Goal: Check status: Check status

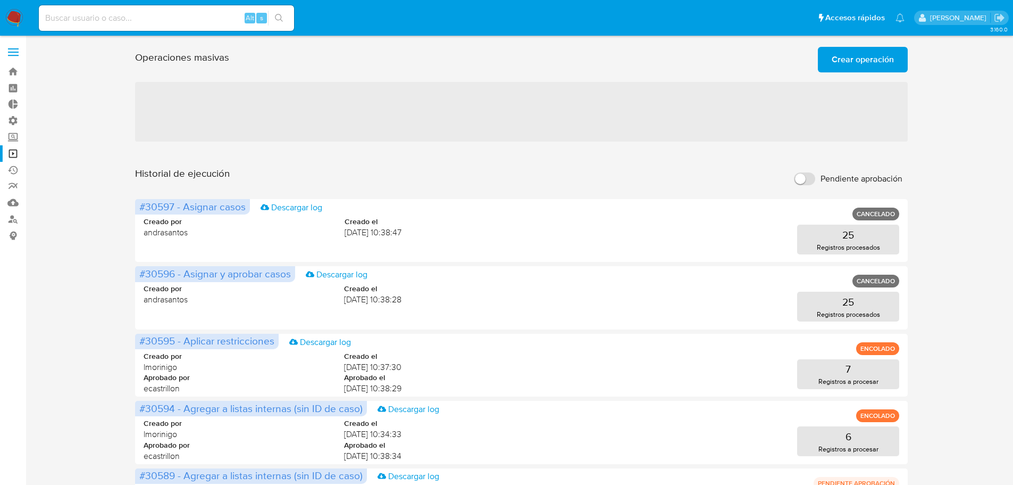
click at [95, 248] on div "Operaciones masivas Crear operación Sólo puede [PERSON_NAME] hasta un máximo de…" at bounding box center [521, 472] width 966 height 858
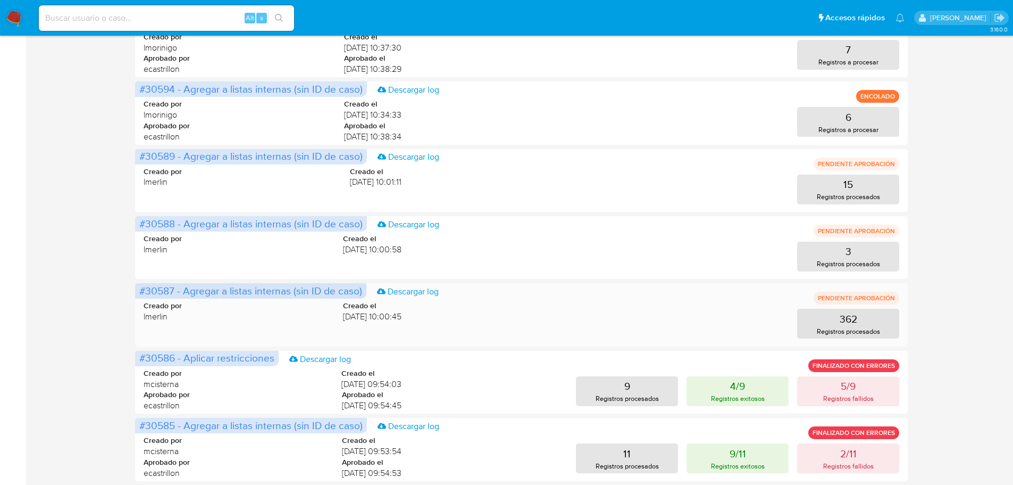
scroll to position [462, 0]
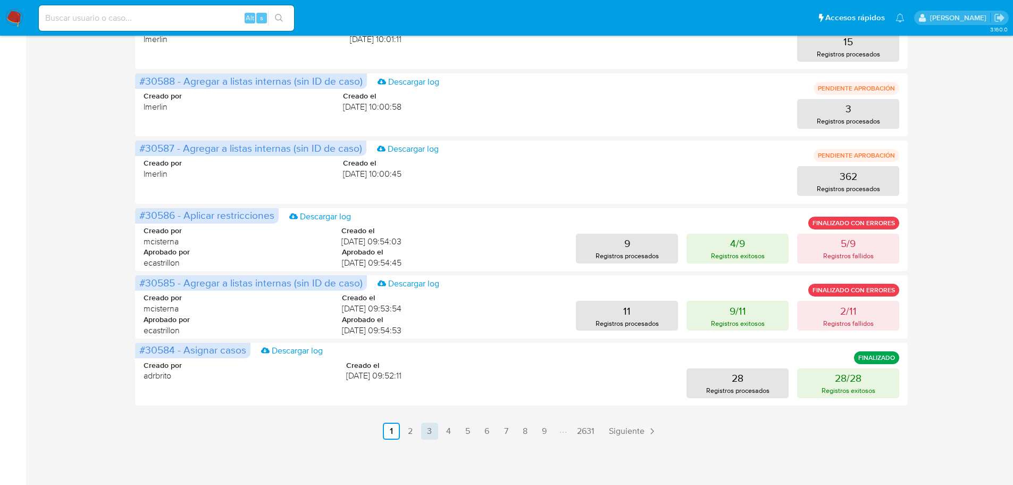
click at [432, 430] on link "3" at bounding box center [429, 430] width 17 height 17
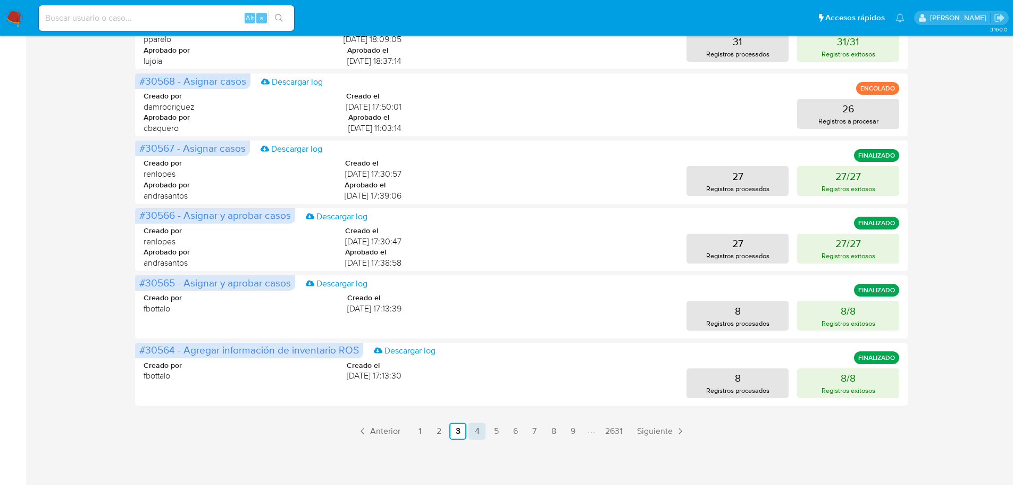
click at [479, 430] on link "4" at bounding box center [477, 430] width 17 height 17
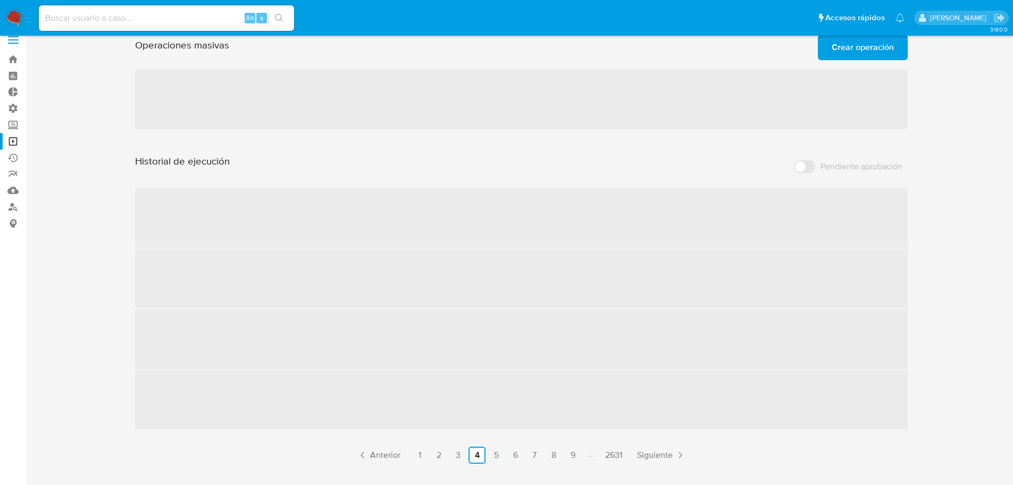
scroll to position [0, 0]
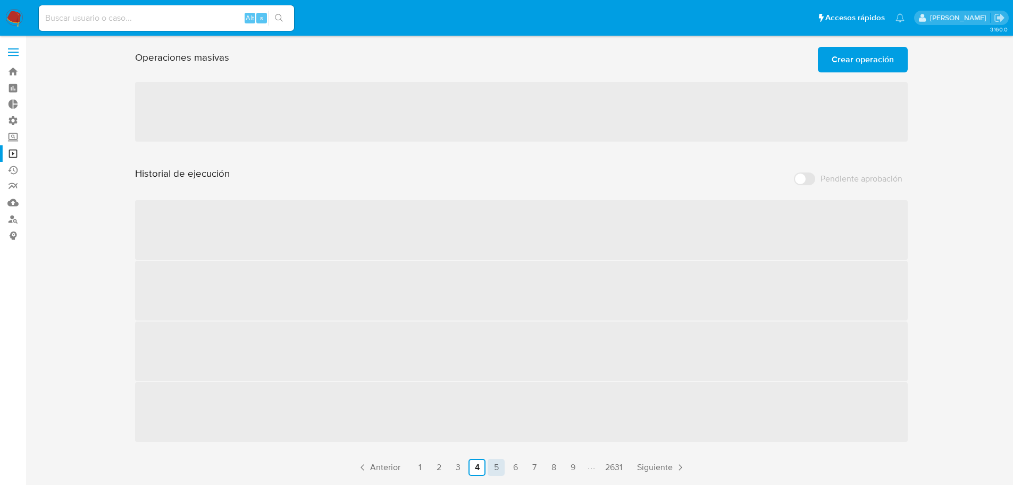
click at [498, 472] on link "5" at bounding box center [496, 466] width 17 height 17
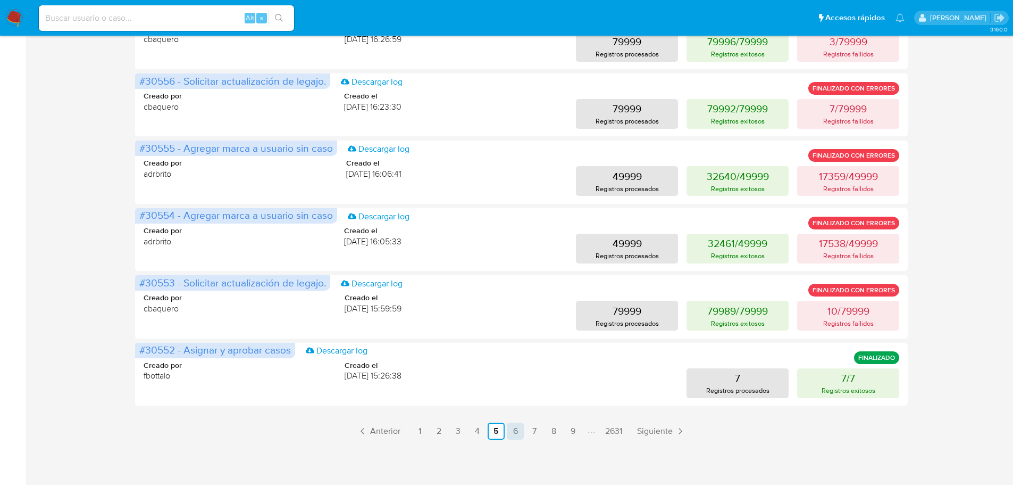
click at [519, 432] on link "6" at bounding box center [515, 430] width 17 height 17
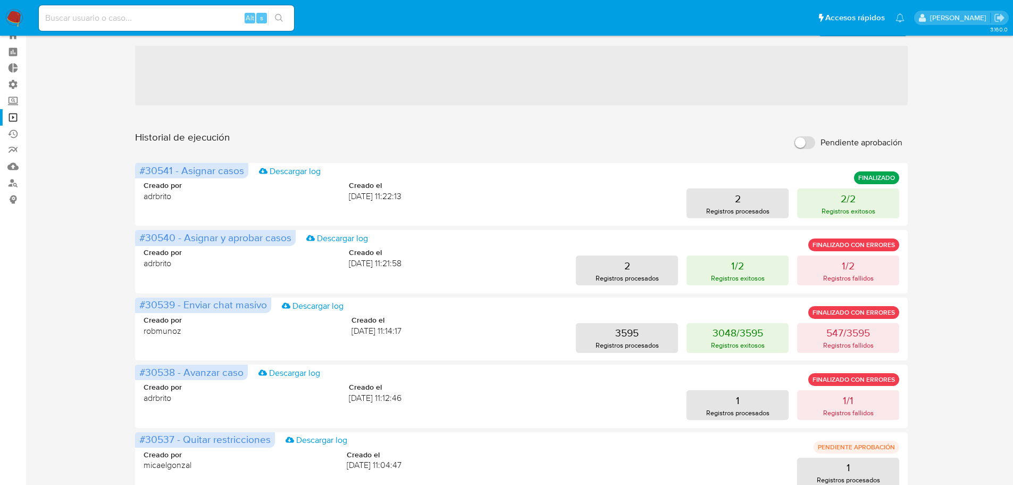
scroll to position [462, 0]
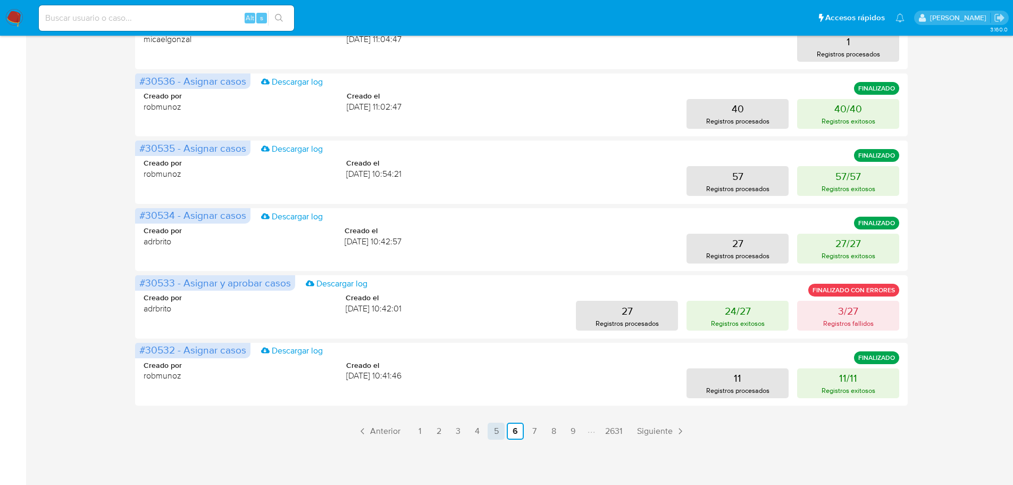
click at [497, 435] on link "5" at bounding box center [496, 430] width 17 height 17
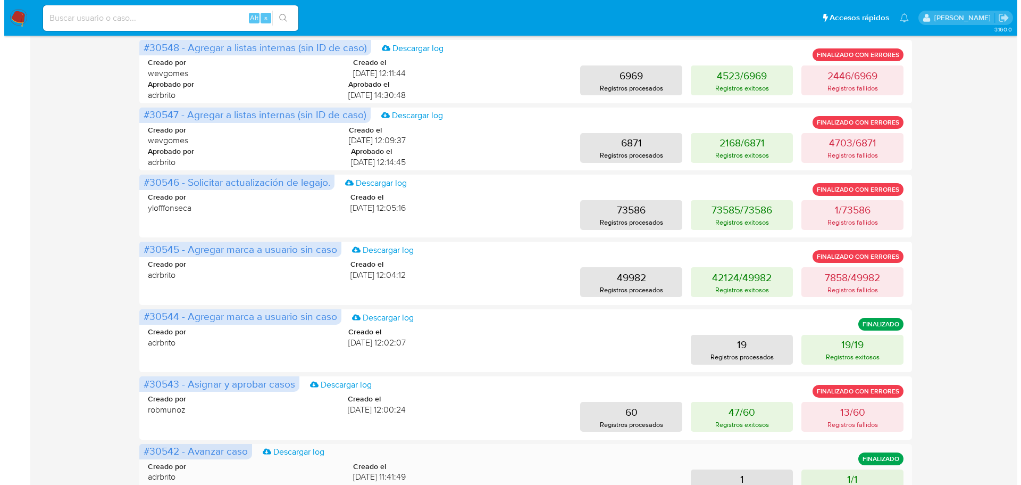
scroll to position [302, 0]
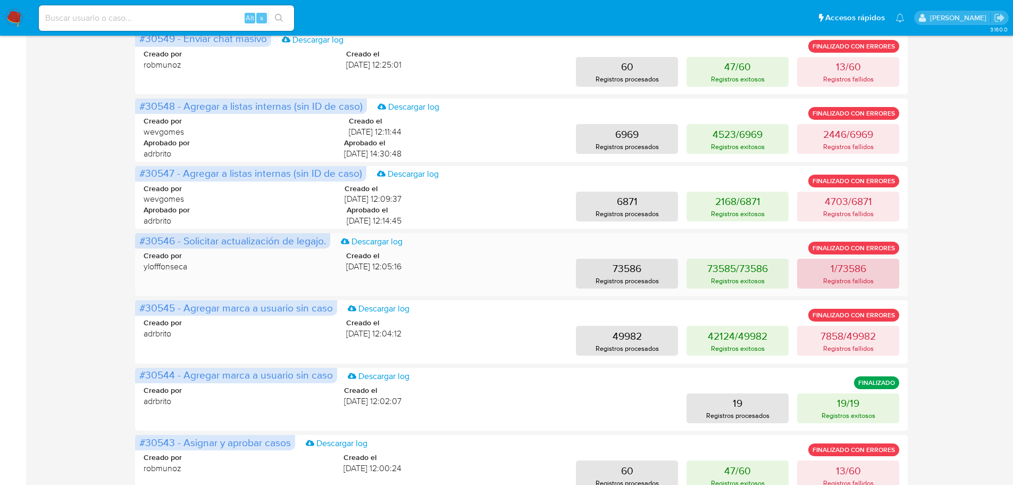
click at [850, 275] on button "1/73586 Registros fallidos" at bounding box center [848, 273] width 102 height 30
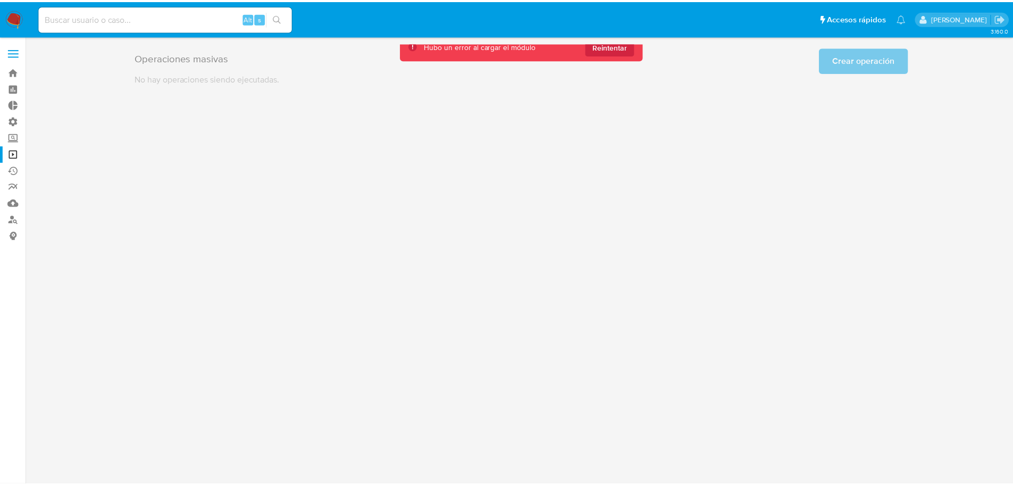
scroll to position [0, 0]
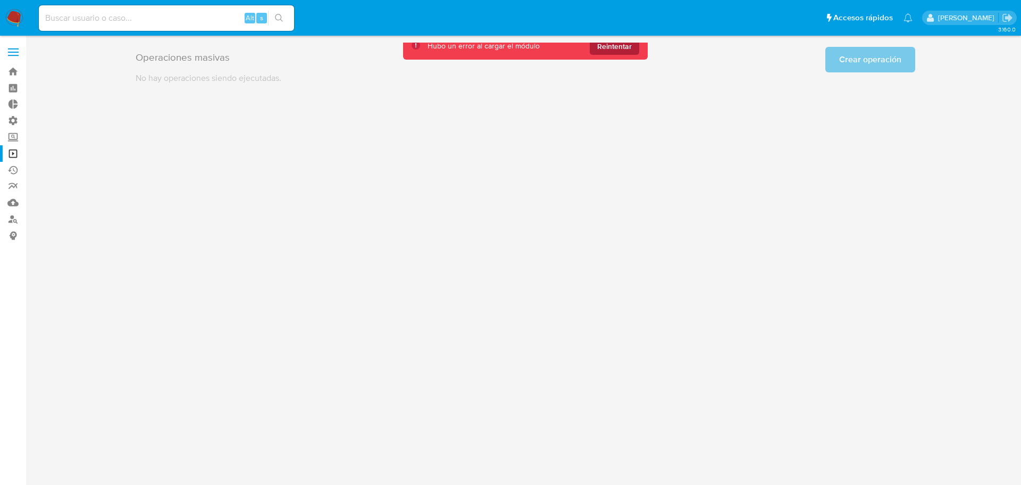
click at [621, 49] on span "Reintentar" at bounding box center [614, 46] width 35 height 17
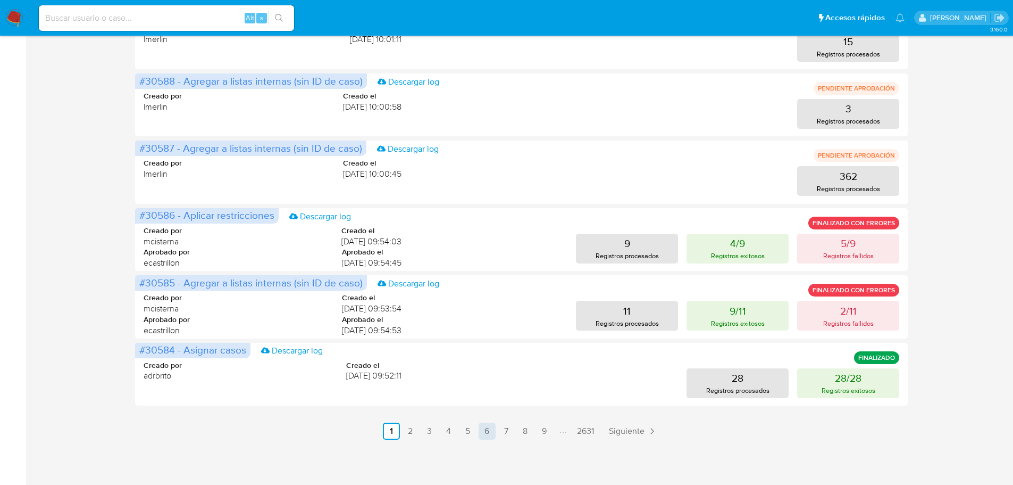
click at [482, 435] on link "6" at bounding box center [487, 430] width 17 height 17
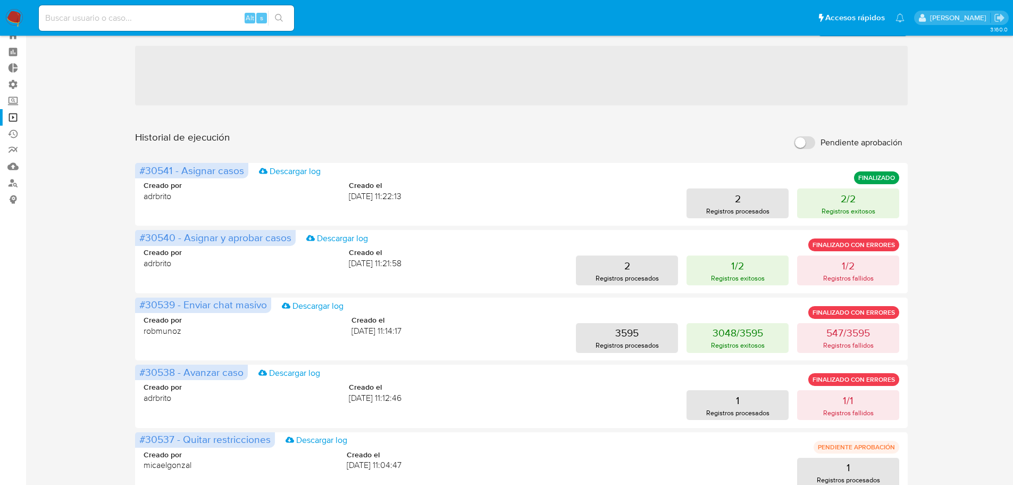
scroll to position [462, 0]
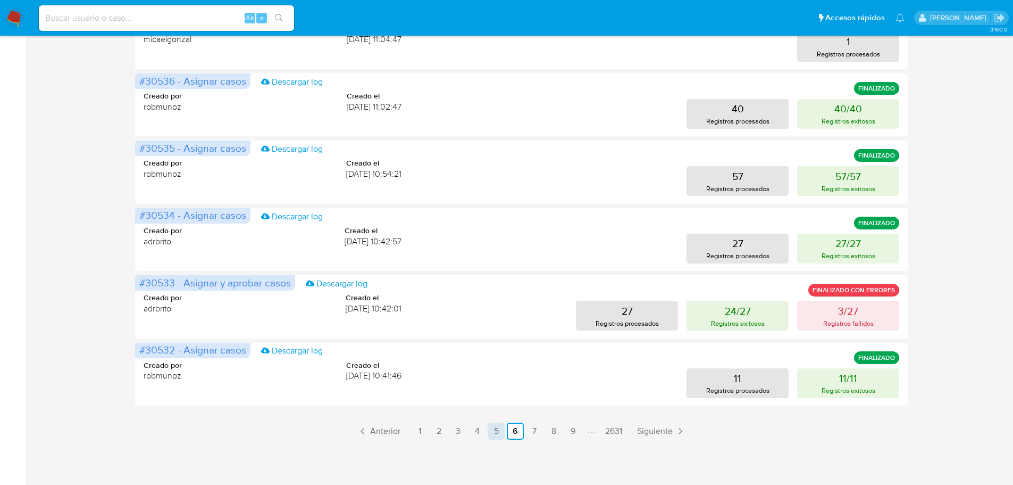
click at [495, 429] on link "5" at bounding box center [496, 430] width 17 height 17
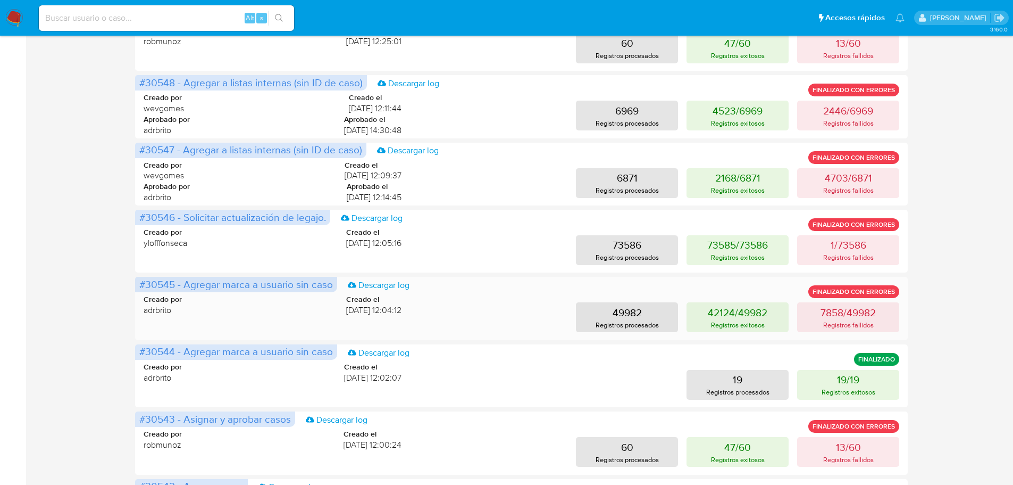
scroll to position [355, 0]
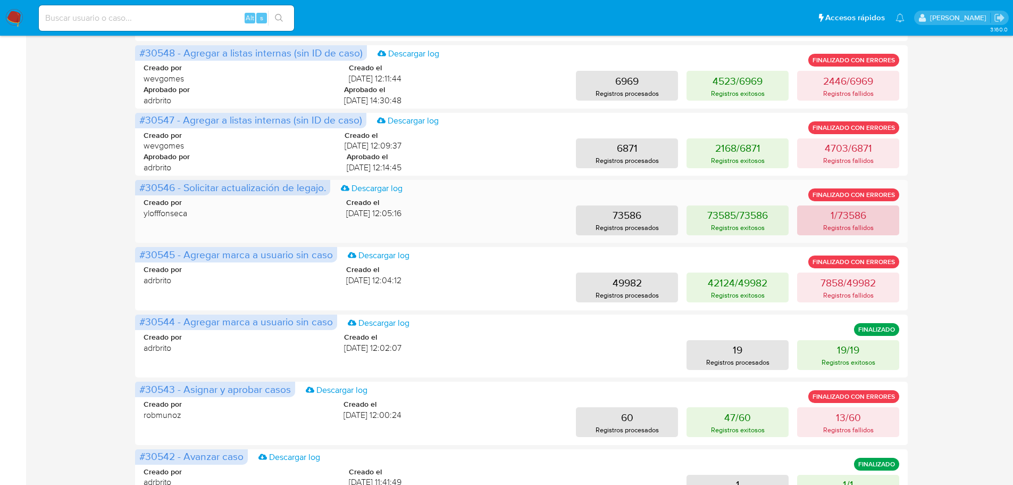
click at [853, 223] on p "Registros fallidos" at bounding box center [848, 227] width 51 height 10
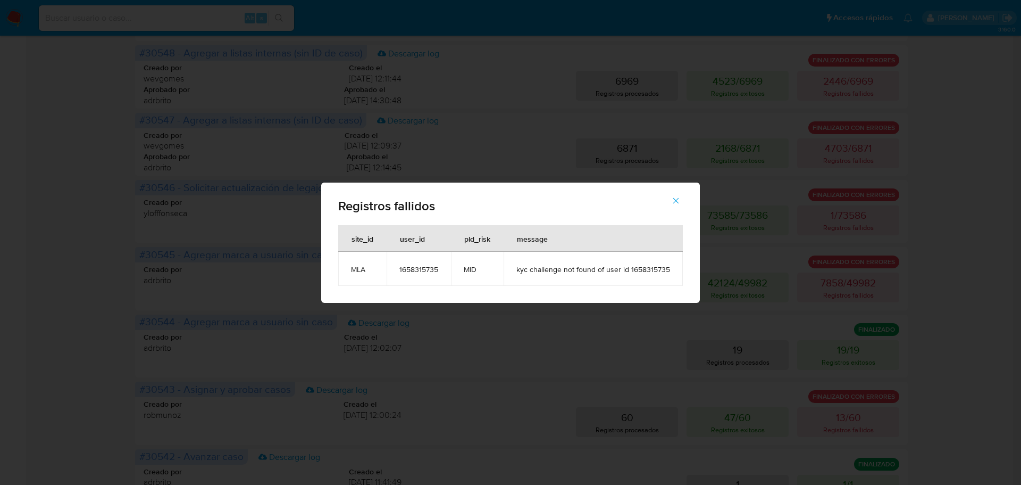
click at [678, 201] on icon "button" at bounding box center [676, 201] width 10 height 10
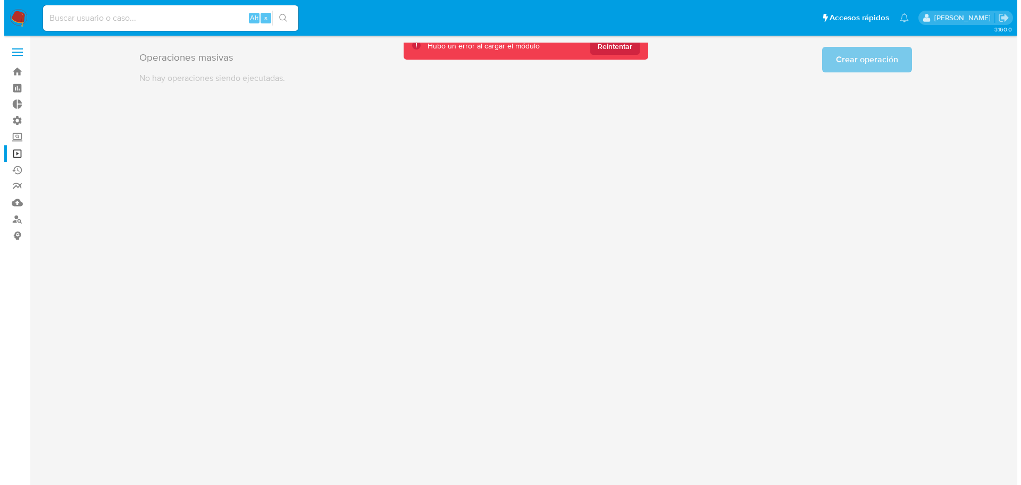
scroll to position [0, 0]
click at [187, 276] on div "3.160.0" at bounding box center [525, 260] width 974 height 435
click at [8, 154] on link "Operaciones masivas" at bounding box center [63, 153] width 127 height 16
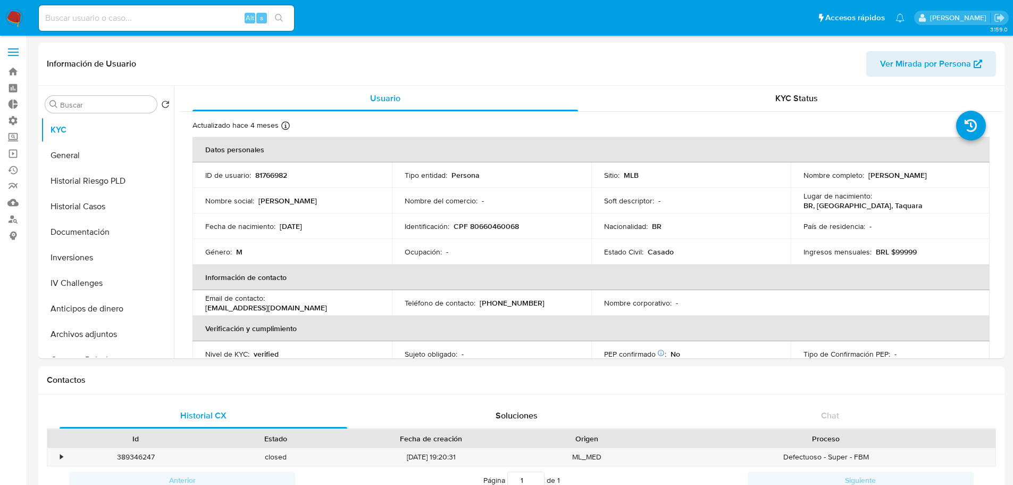
select select "10"
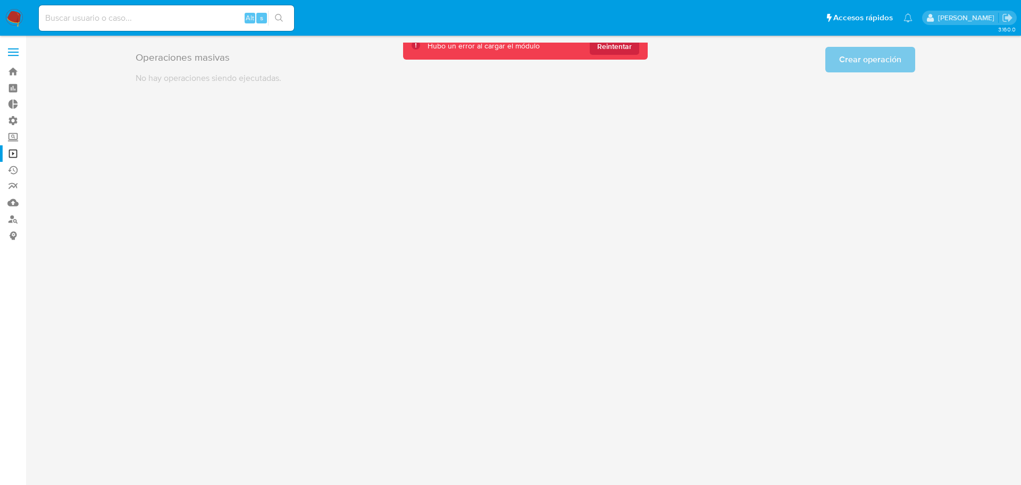
click at [191, 17] on input at bounding box center [166, 18] width 255 height 14
paste input "701049481"
type input "701049481"
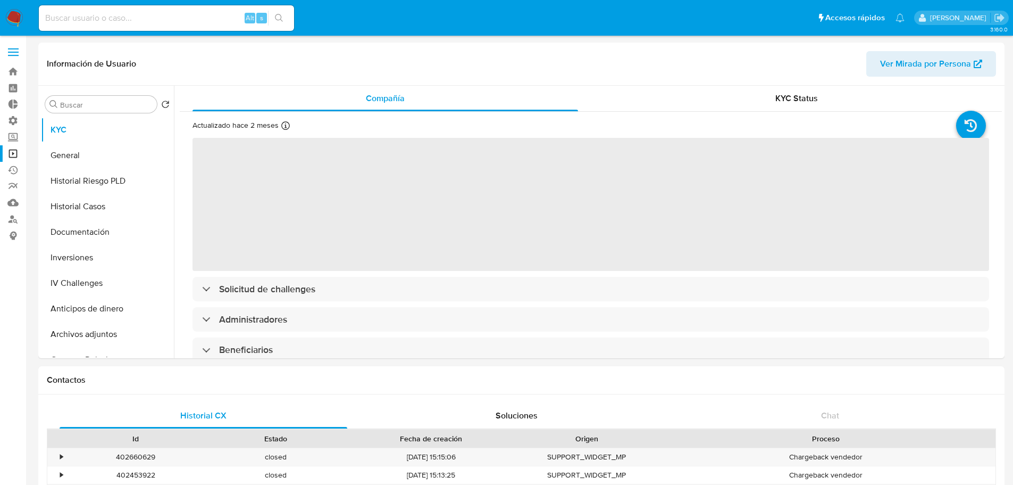
select select "10"
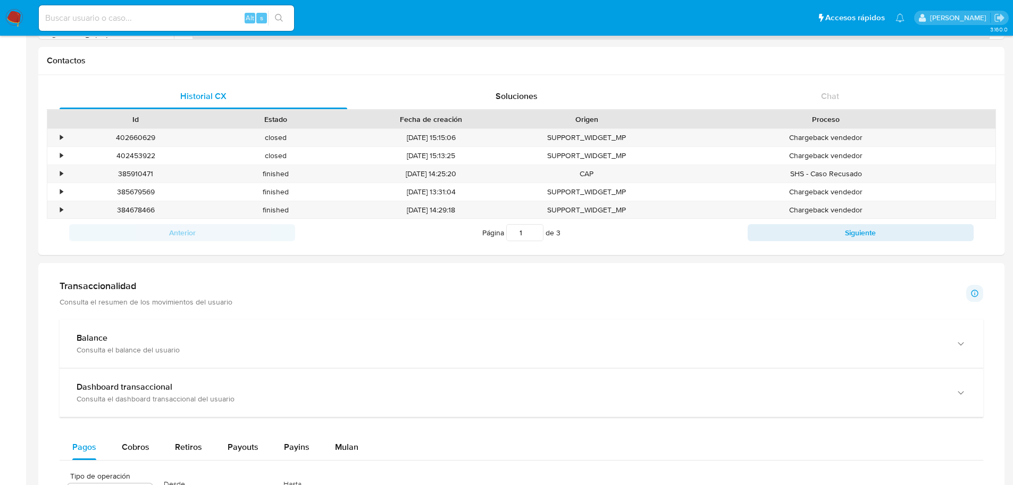
scroll to position [638, 0]
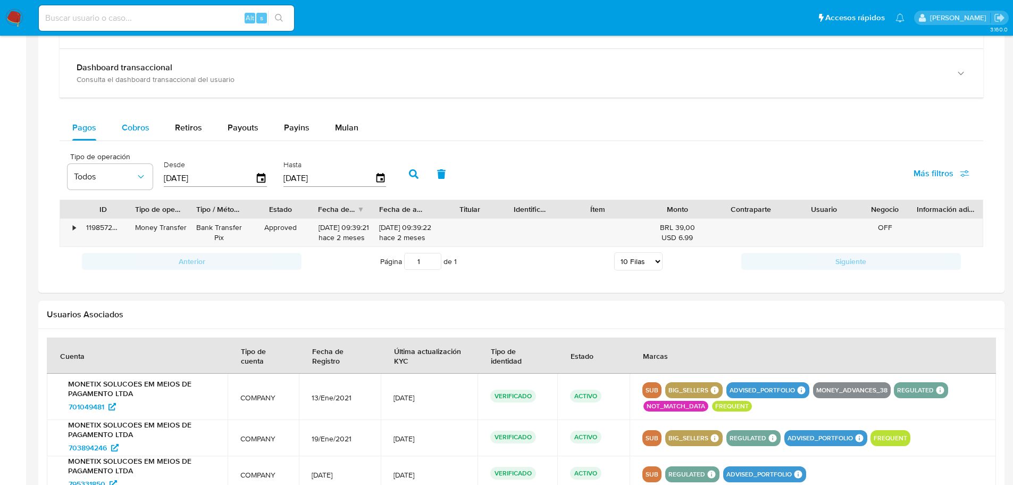
click at [133, 127] on span "Cobros" at bounding box center [136, 127] width 28 height 12
select select "10"
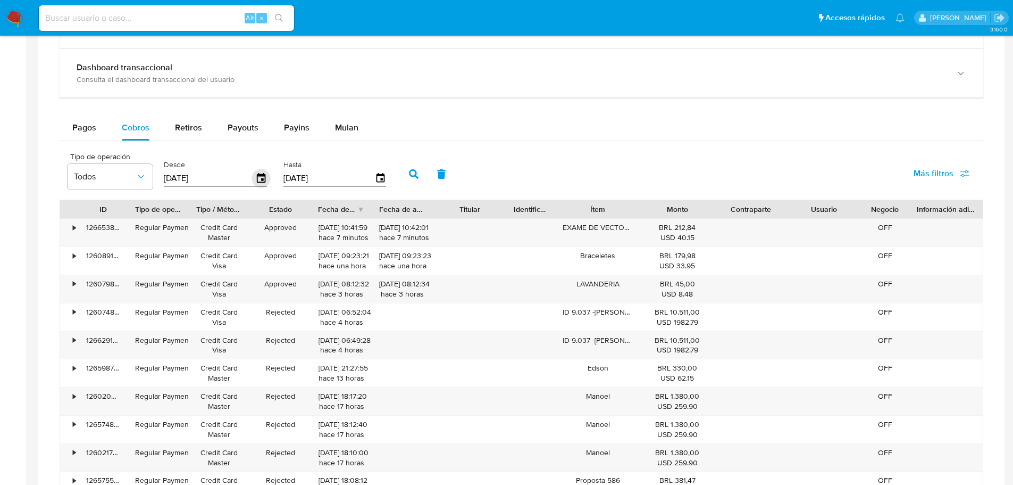
click at [266, 184] on icon "button" at bounding box center [261, 178] width 19 height 19
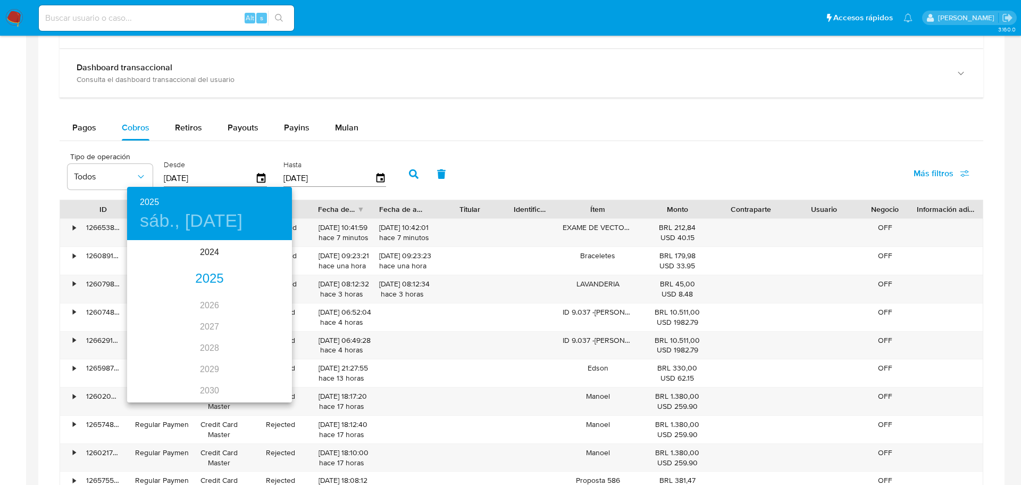
click at [216, 285] on div "2025" at bounding box center [209, 278] width 165 height 21
click at [159, 343] on div "jul." at bounding box center [154, 341] width 55 height 40
click at [163, 373] on p "29" at bounding box center [167, 372] width 9 height 11
type input "29/07/2025"
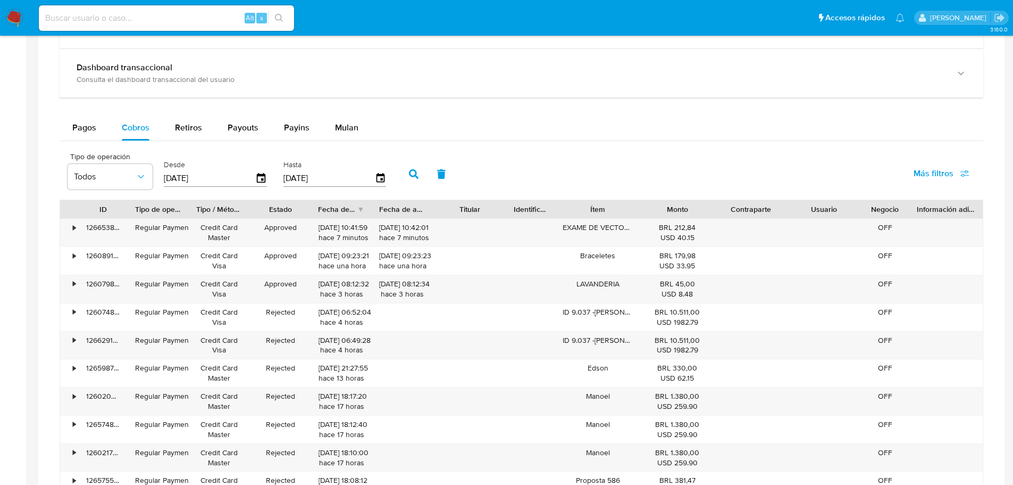
click at [304, 177] on input "18/09/2025" at bounding box center [328, 178] width 91 height 17
click at [386, 177] on icon "button" at bounding box center [380, 178] width 19 height 19
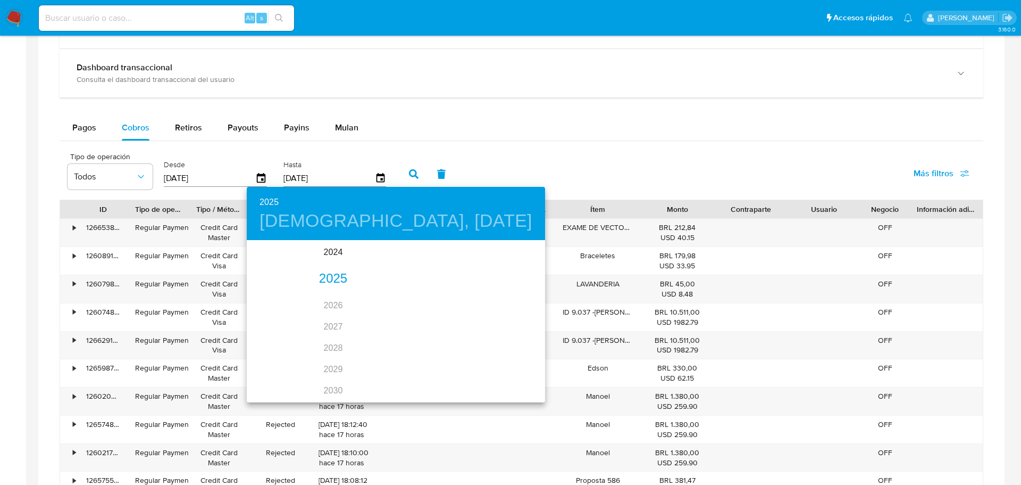
click at [325, 283] on div "2025" at bounding box center [333, 278] width 173 height 21
click at [273, 345] on div "jul." at bounding box center [274, 341] width 55 height 40
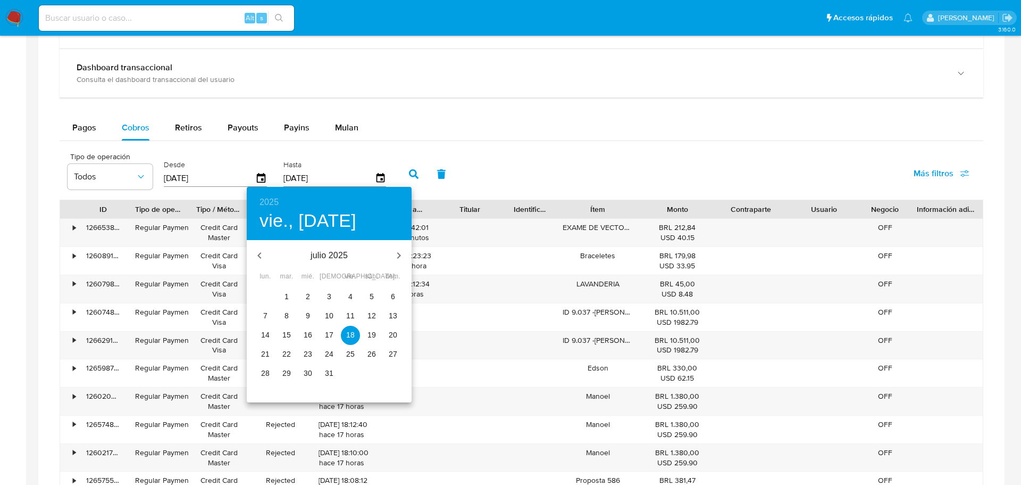
drag, startPoint x: 288, startPoint y: 371, endPoint x: 325, endPoint y: 327, distance: 57.7
click at [289, 371] on p "29" at bounding box center [286, 372] width 9 height 11
type input "29/07/2025"
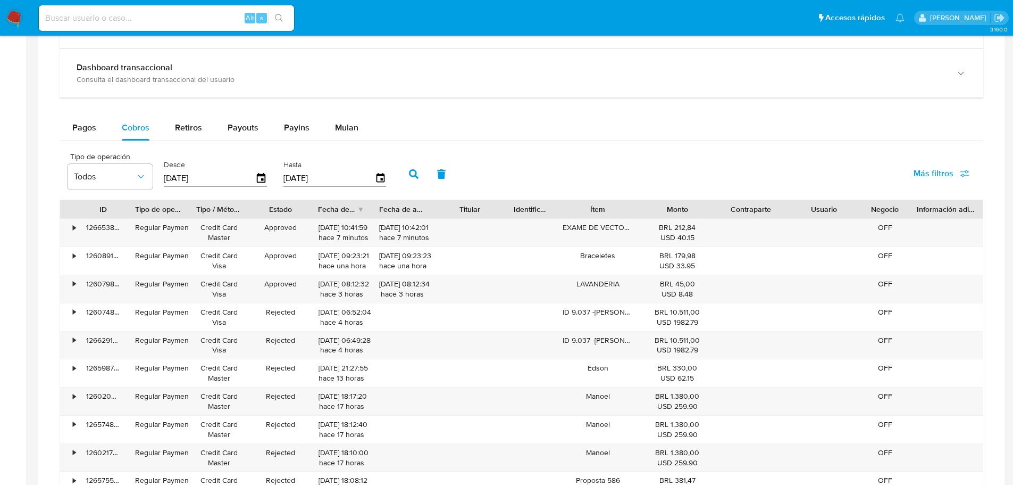
click at [417, 168] on button "button" at bounding box center [414, 174] width 28 height 26
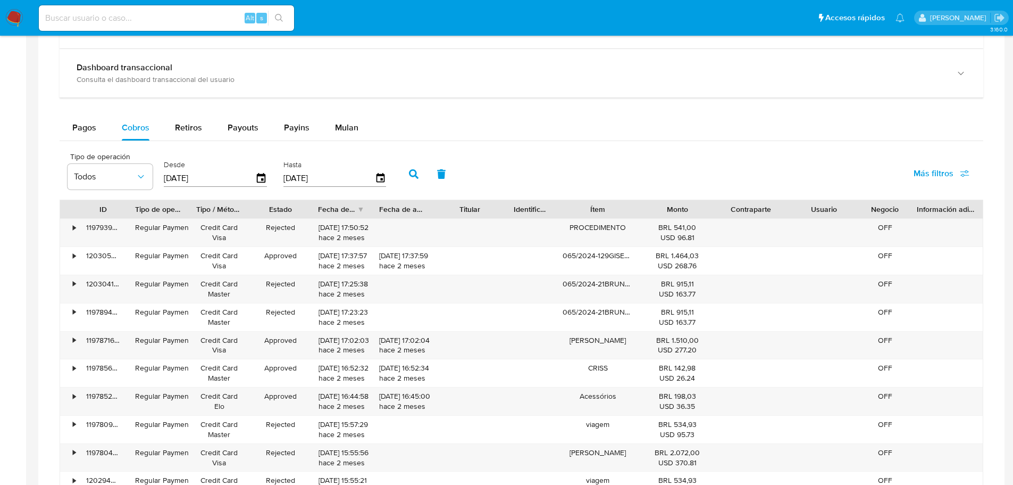
click at [967, 173] on icon "button" at bounding box center [965, 174] width 10 height 10
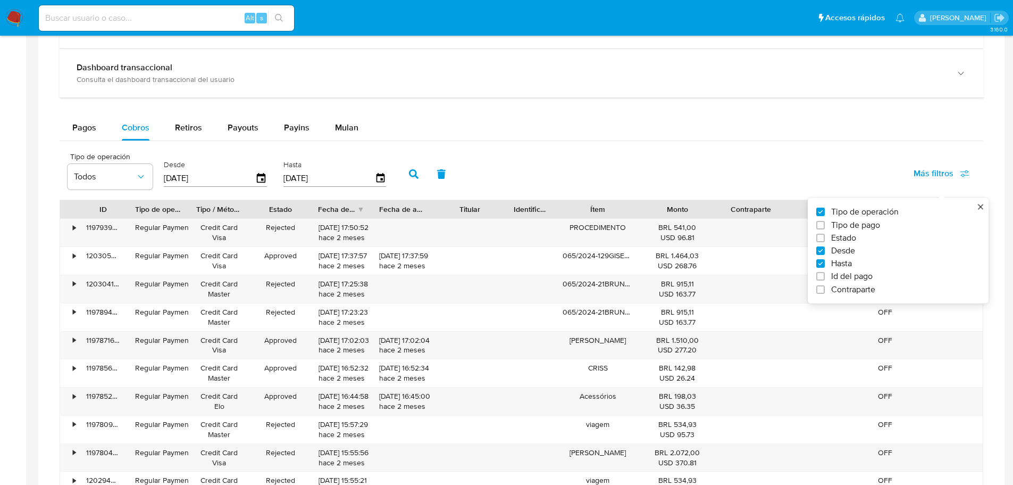
click at [880, 278] on label "Id del pago" at bounding box center [893, 276] width 155 height 11
click at [825, 278] on input "Id del pago" at bounding box center [820, 276] width 9 height 9
checkbox input "true"
click at [464, 177] on input "number" at bounding box center [452, 177] width 104 height 14
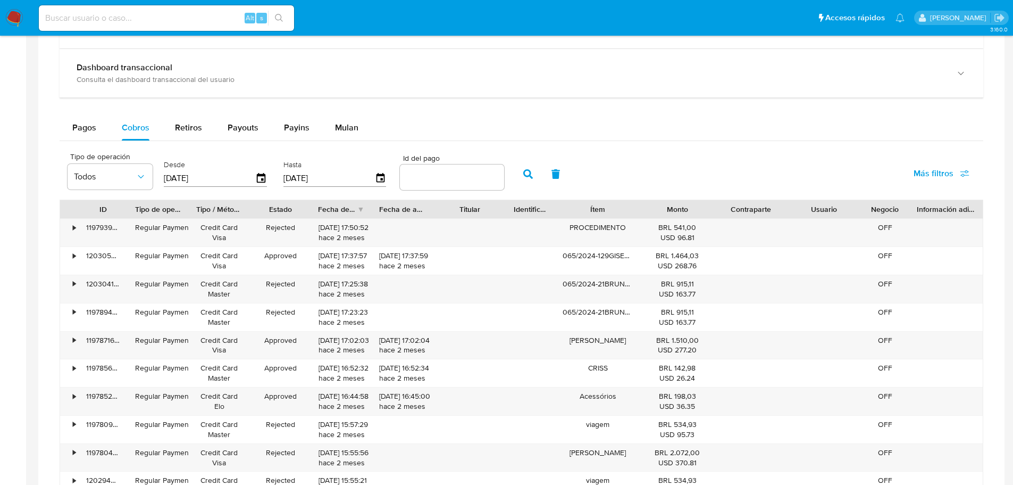
click at [438, 177] on input "number" at bounding box center [452, 177] width 104 height 14
paste input "119780552209"
type input "119780552209"
click at [525, 178] on icon "button" at bounding box center [528, 174] width 10 height 10
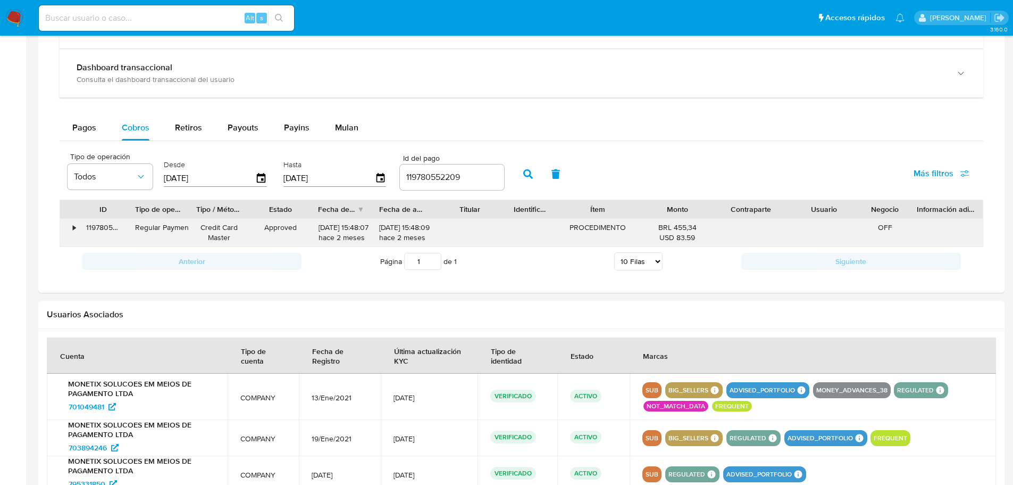
click at [73, 226] on div "•" at bounding box center [74, 227] width 3 height 10
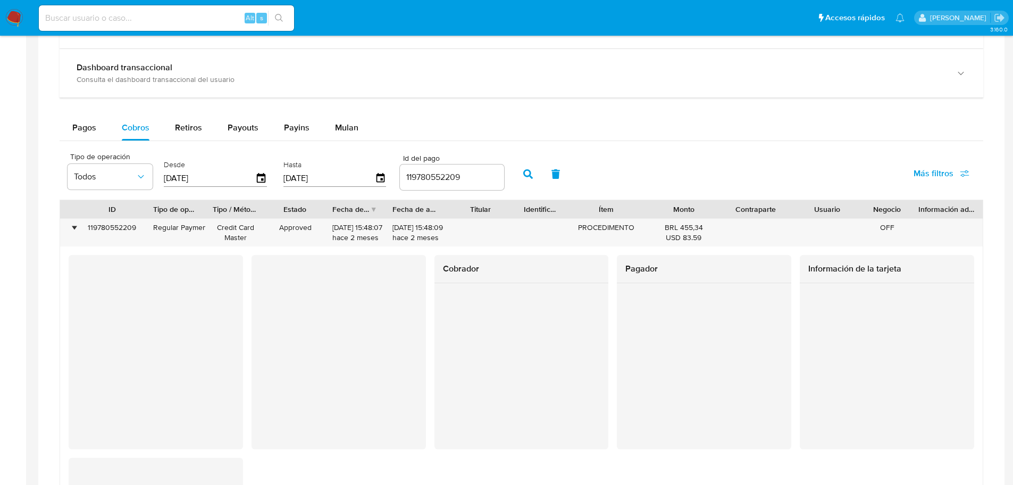
drag, startPoint x: 127, startPoint y: 213, endPoint x: 145, endPoint y: 214, distance: 18.1
click at [145, 214] on div at bounding box center [145, 209] width 19 height 18
click at [697, 385] on div "Pagador" at bounding box center [704, 352] width 174 height 194
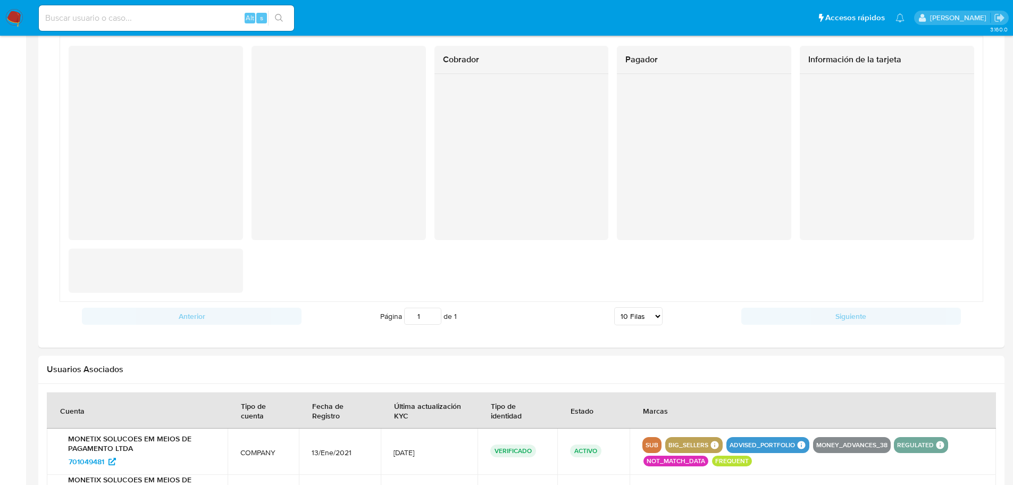
scroll to position [851, 0]
